Goal: Task Accomplishment & Management: Complete application form

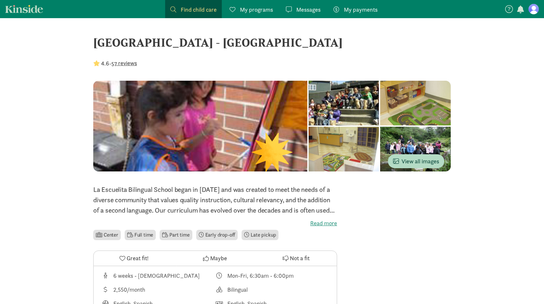
click at [533, 10] on figure at bounding box center [534, 9] width 10 height 10
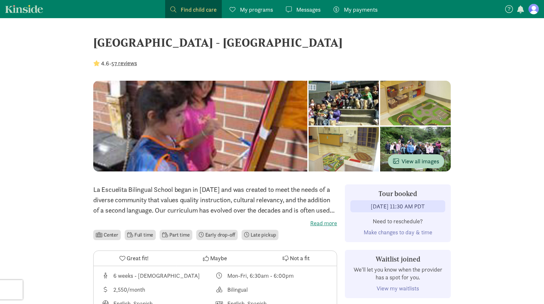
click at [533, 13] on figure at bounding box center [534, 9] width 10 height 10
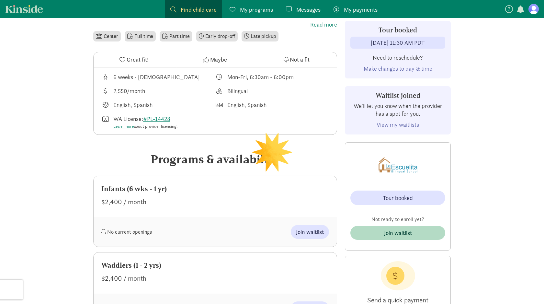
scroll to position [202, 0]
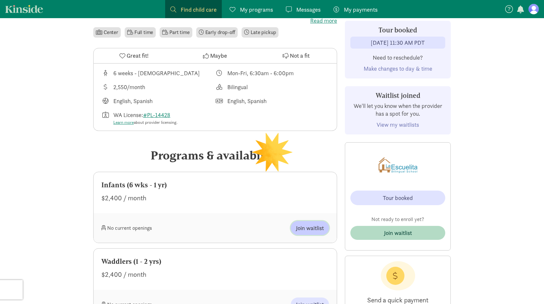
click at [319, 231] on span "Join waitlist" at bounding box center [310, 228] width 28 height 9
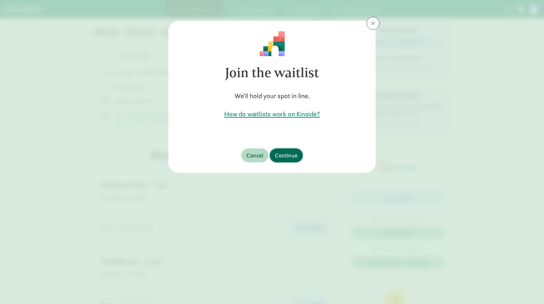
click at [293, 155] on span "Continue" at bounding box center [286, 155] width 23 height 9
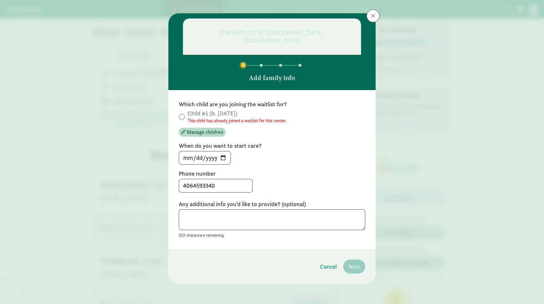
scroll to position [8, 0]
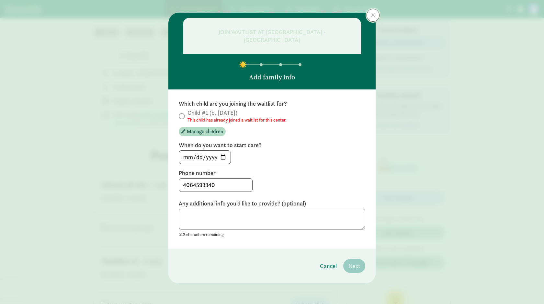
click at [372, 14] on span at bounding box center [373, 15] width 4 height 5
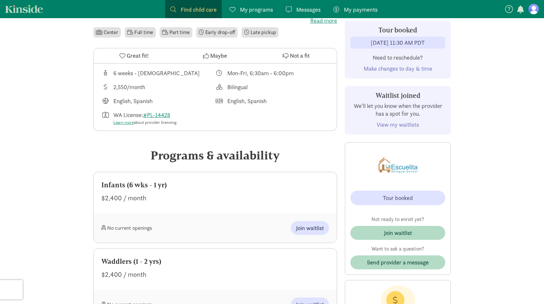
click at [536, 11] on figure at bounding box center [534, 9] width 10 height 10
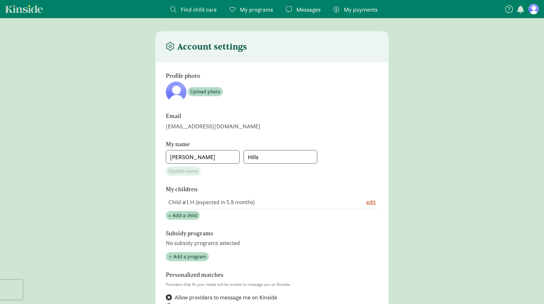
click at [260, 13] on span "My programs" at bounding box center [256, 9] width 33 height 9
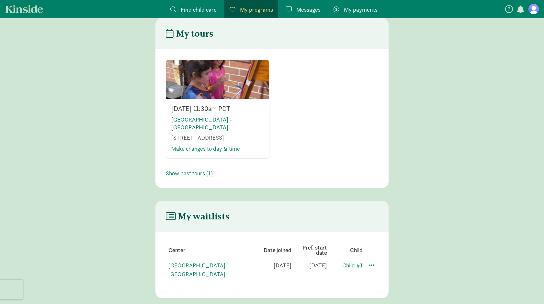
scroll to position [28, 0]
